Goal: Use online tool/utility: Utilize a website feature to perform a specific function

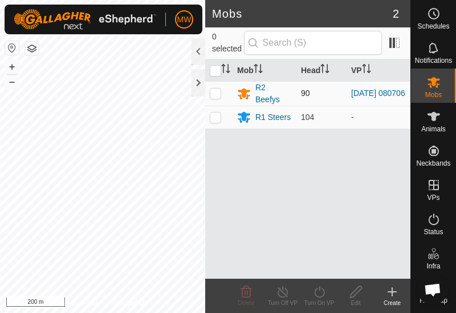
click at [214, 94] on p-checkbox at bounding box center [215, 92] width 11 height 9
checkbox input "true"
click at [319, 296] on icon at bounding box center [319, 291] width 10 height 11
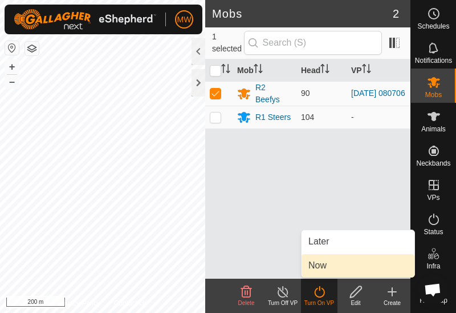
click at [311, 265] on link "Now" at bounding box center [358, 265] width 113 height 23
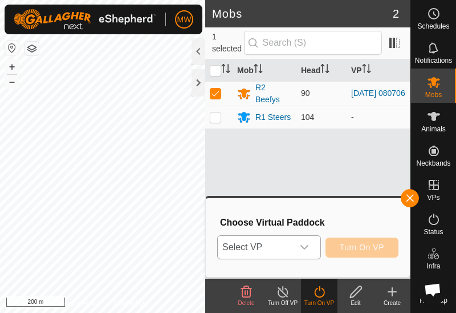
click at [307, 247] on icon "dropdown trigger" at bounding box center [304, 246] width 9 height 9
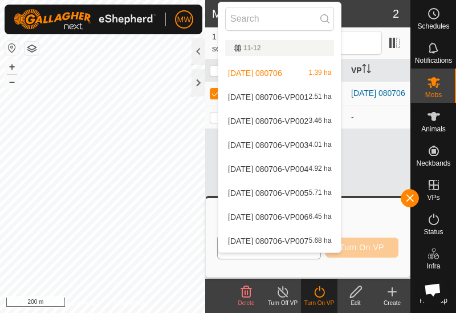
click at [270, 91] on li "2025-10-13 080706-VP001 2.51 ha" at bounding box center [280, 97] width 123 height 23
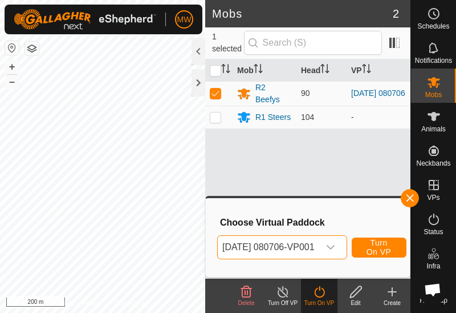
click at [389, 245] on span "Turn On VP" at bounding box center [379, 247] width 26 height 18
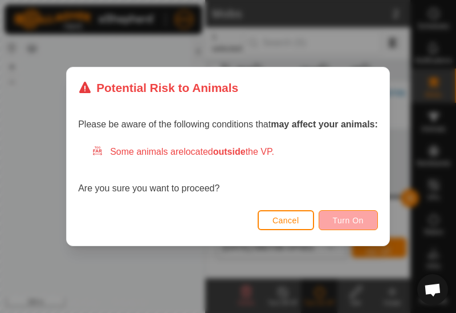
click at [374, 217] on button "Turn On" at bounding box center [348, 220] width 59 height 20
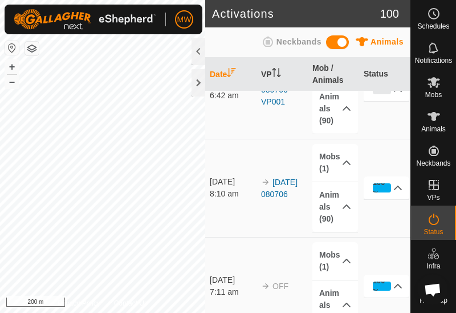
scroll to position [51, 0]
